Goal: Task Accomplishment & Management: Use online tool/utility

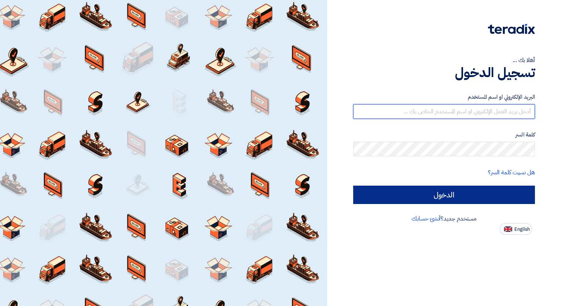
type input "[EMAIL_ADDRESS][DOMAIN_NAME]"
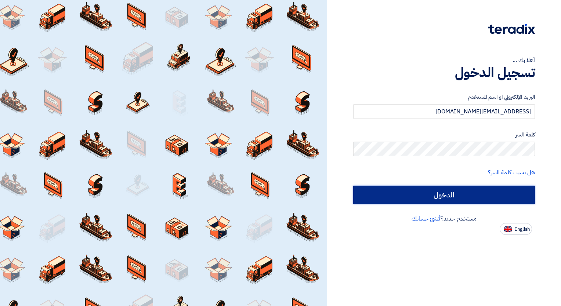
click at [462, 195] on input "الدخول" at bounding box center [444, 195] width 182 height 18
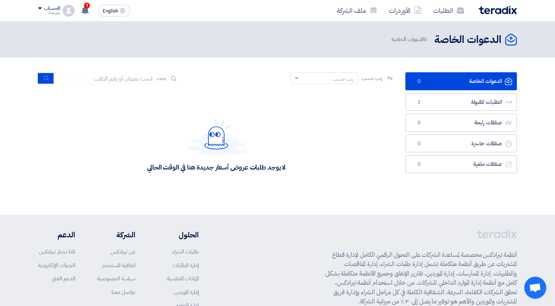
click at [434, 83] on link "الدعوات الخاصة الدعوات الخاصة 0" at bounding box center [461, 81] width 112 height 18
click at [436, 96] on link "الطلبات المقبولة الطلبات المقبولة 2" at bounding box center [461, 102] width 112 height 18
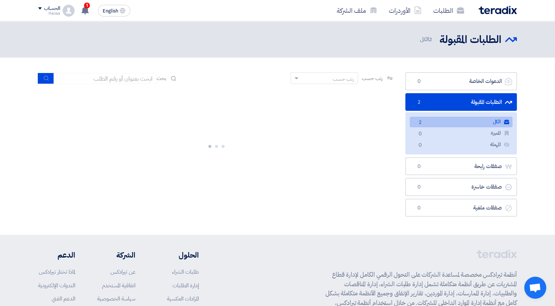
click at [436, 121] on link "الكل الكل 2" at bounding box center [461, 122] width 103 height 11
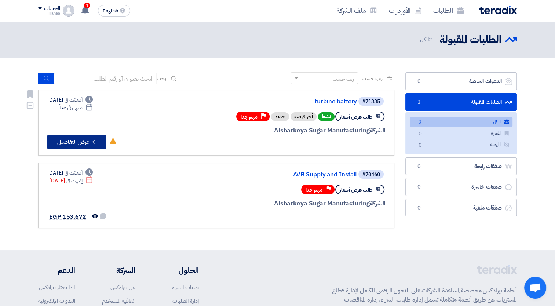
click at [75, 141] on button "Check details عرض التفاصيل" at bounding box center [76, 142] width 59 height 15
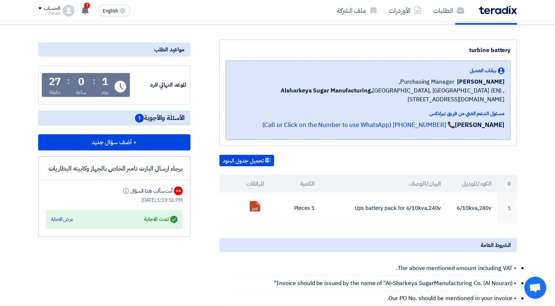
scroll to position [110, 0]
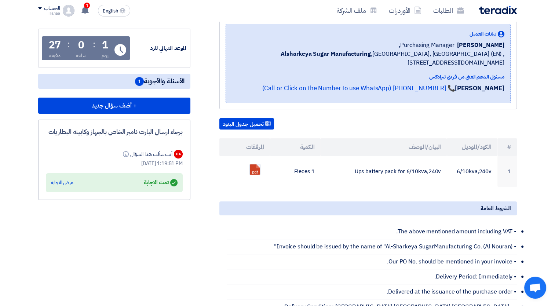
click at [139, 179] on div "Answered تمت الاجابة عرض الاجابة" at bounding box center [114, 183] width 127 height 10
click at [57, 179] on div "عرض الاجابة" at bounding box center [62, 182] width 22 height 7
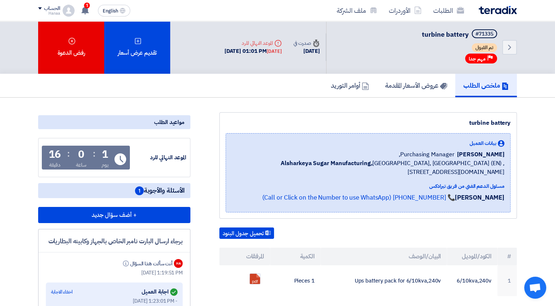
scroll to position [0, 0]
